Goal: Information Seeking & Learning: Find specific fact

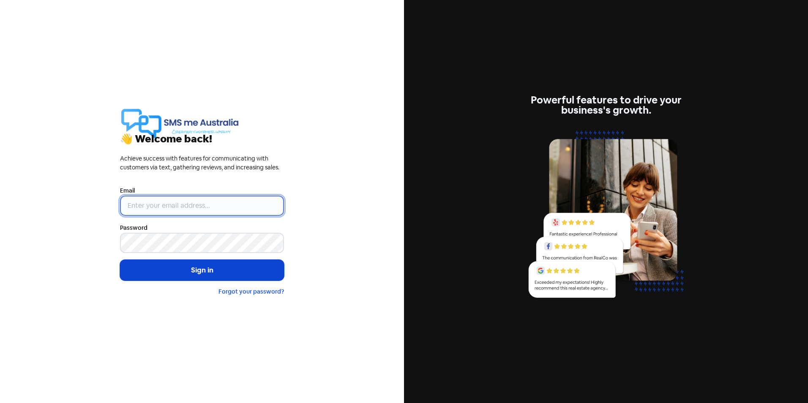
type input "[PERSON_NAME][EMAIL_ADDRESS][DOMAIN_NAME]"
click at [166, 268] on button "Sign in" at bounding box center [202, 270] width 164 height 21
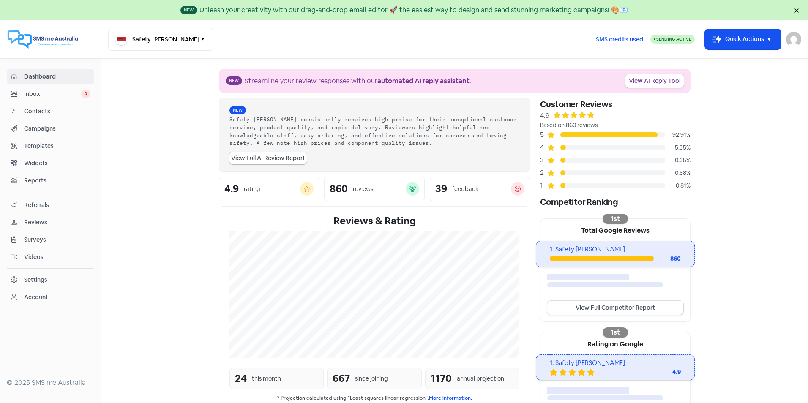
click at [29, 221] on span "Reviews" at bounding box center [57, 222] width 66 height 9
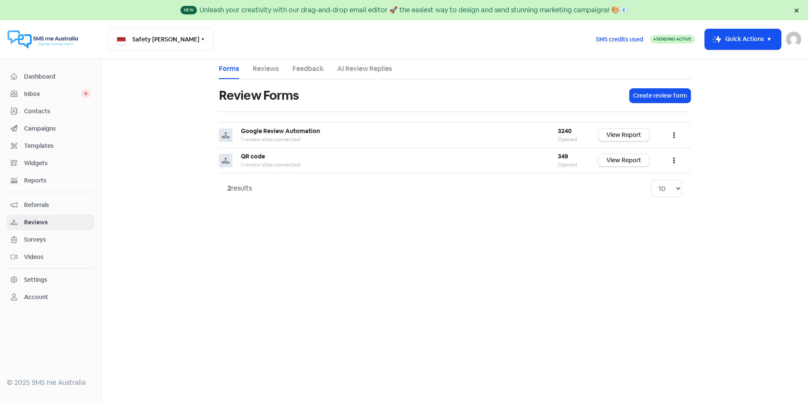
click at [293, 66] on link "Feedback" at bounding box center [308, 69] width 31 height 10
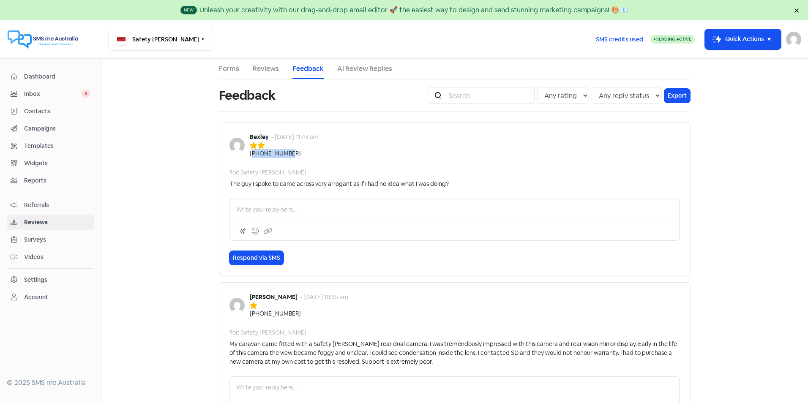
drag, startPoint x: 298, startPoint y: 158, endPoint x: 249, endPoint y: 154, distance: 50.0
click at [250, 154] on div "[PHONE_NUMBER]" at bounding box center [284, 153] width 69 height 9
drag, startPoint x: 249, startPoint y: 154, endPoint x: 254, endPoint y: 154, distance: 5.1
copy div "61499110005"
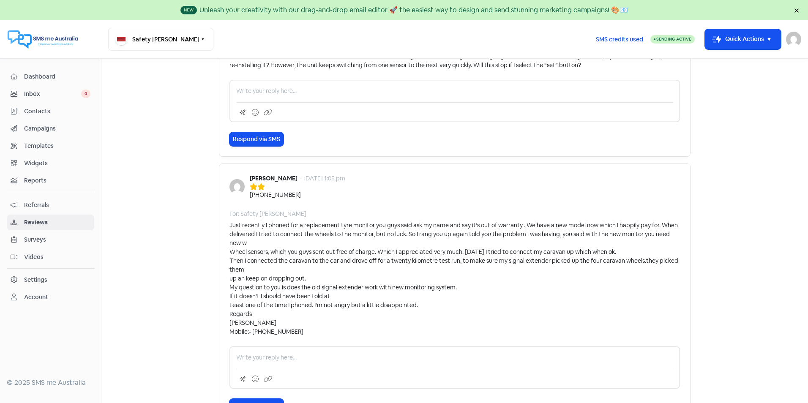
scroll to position [465, 0]
drag, startPoint x: 280, startPoint y: 320, endPoint x: 224, endPoint y: 327, distance: 56.6
click at [224, 327] on div "[PERSON_NAME] - [DATE] 1:05 pm [PHONE_NUMBER] For: Safety [PERSON_NAME] Just re…" at bounding box center [455, 294] width 472 height 260
drag, startPoint x: 224, startPoint y: 327, endPoint x: 234, endPoint y: 323, distance: 11.4
copy div "[PERSON_NAME]"
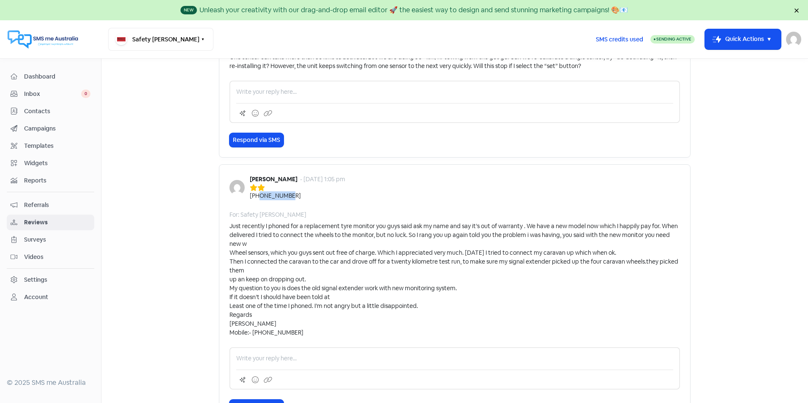
drag, startPoint x: 295, startPoint y: 193, endPoint x: 255, endPoint y: 193, distance: 40.2
click at [255, 193] on div "[PHONE_NUMBER]" at bounding box center [298, 195] width 96 height 9
drag, startPoint x: 255, startPoint y: 193, endPoint x: 263, endPoint y: 193, distance: 8.0
copy div "415203028"
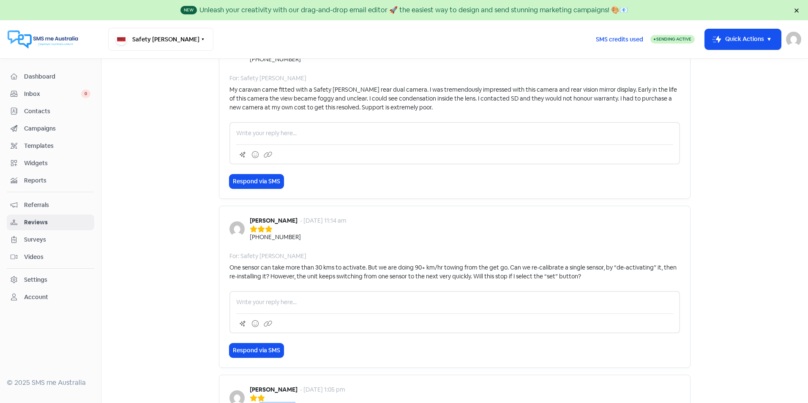
scroll to position [254, 0]
drag, startPoint x: 265, startPoint y: 219, endPoint x: 246, endPoint y: 219, distance: 19.9
click at [246, 219] on div "[PERSON_NAME] - [DATE] 11:14 am [PHONE_NUMBER]" at bounding box center [455, 229] width 451 height 25
drag, startPoint x: 246, startPoint y: 219, endPoint x: 321, endPoint y: 245, distance: 79.5
click at [321, 245] on div "[PERSON_NAME] - [DATE] 11:14 am [PHONE_NUMBER] For: Safety [PERSON_NAME] One se…" at bounding box center [455, 288] width 472 height 162
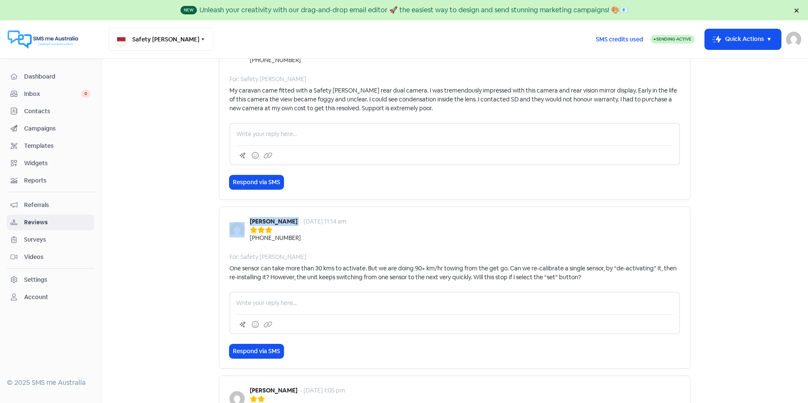
drag, startPoint x: 263, startPoint y: 219, endPoint x: 243, endPoint y: 224, distance: 20.1
click at [243, 224] on div "[PERSON_NAME] - [DATE] 11:14 am [PHONE_NUMBER]" at bounding box center [455, 229] width 451 height 25
drag, startPoint x: 243, startPoint y: 224, endPoint x: 252, endPoint y: 222, distance: 9.1
copy div "[PERSON_NAME]"
drag, startPoint x: 284, startPoint y: 241, endPoint x: 257, endPoint y: 241, distance: 27.1
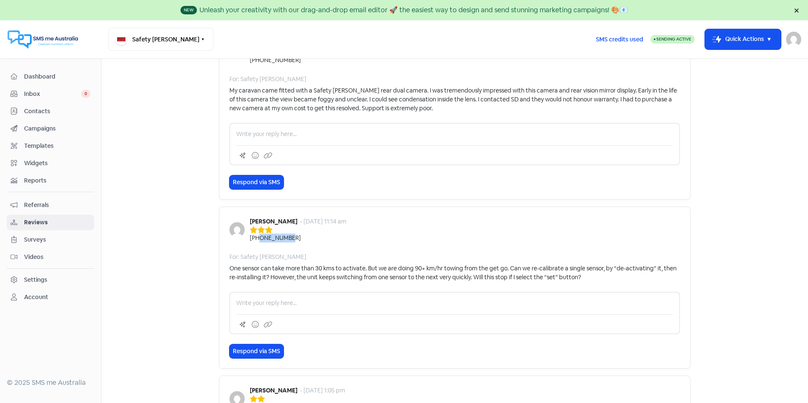
click at [257, 241] on div "[PHONE_NUMBER]" at bounding box center [275, 238] width 51 height 9
copy div "414686192"
